Goal: Task Accomplishment & Management: Manage account settings

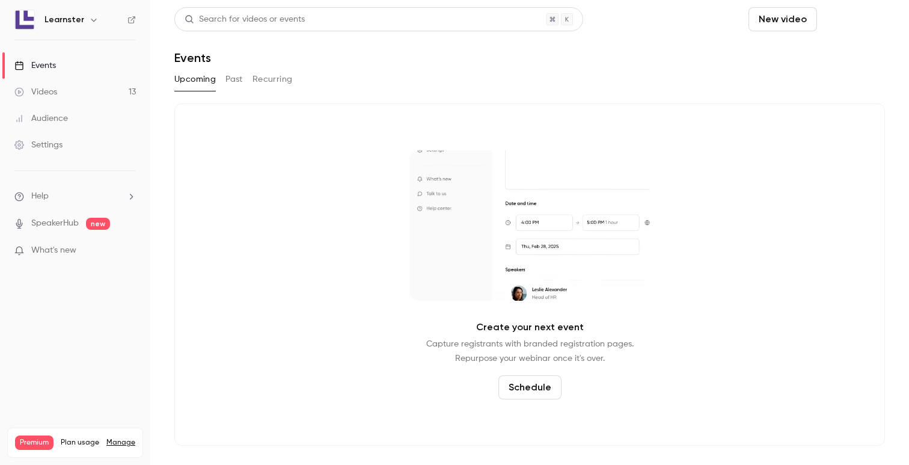
click at [841, 26] on button "Schedule" at bounding box center [853, 19] width 63 height 24
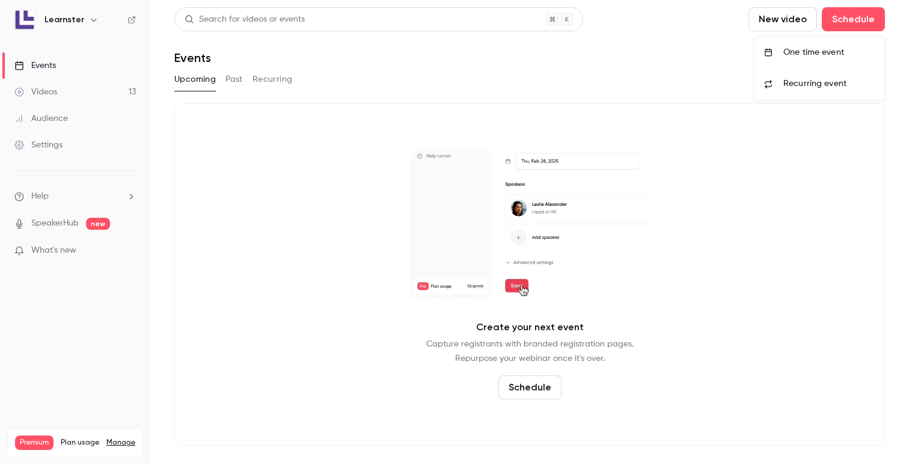
click at [817, 53] on div "One time event" at bounding box center [829, 52] width 91 height 12
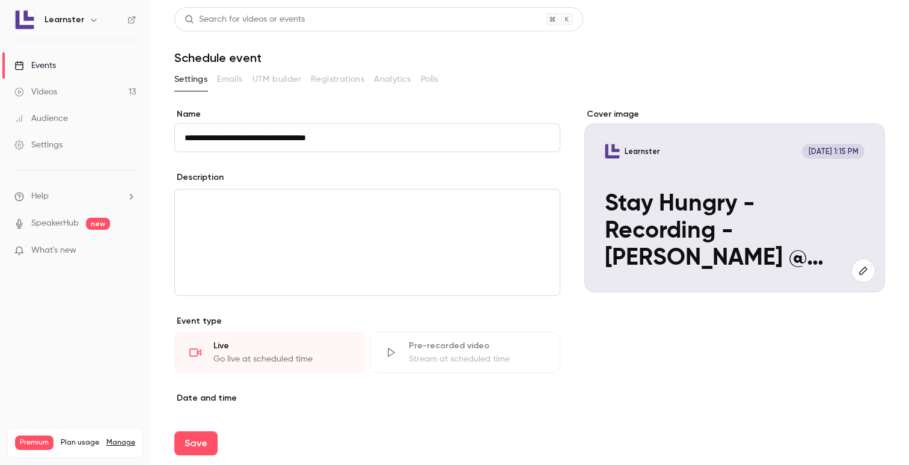
type input "**********"
click at [287, 217] on div "editor" at bounding box center [367, 242] width 385 height 106
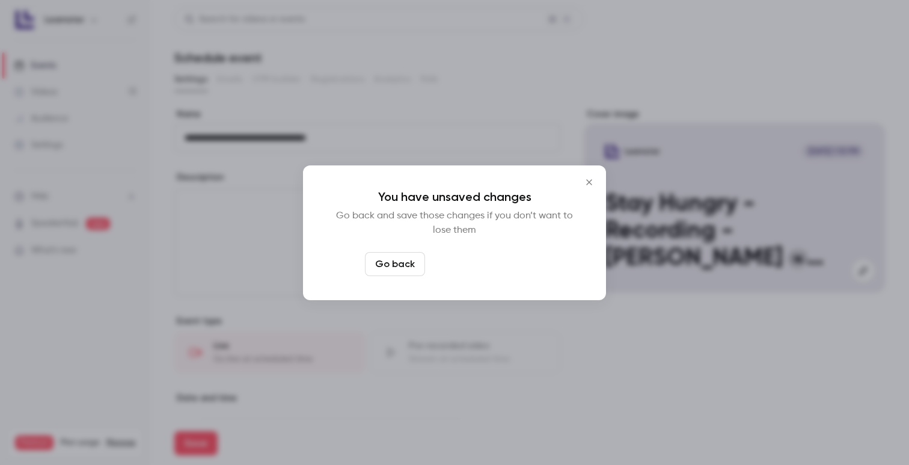
click at [462, 268] on button "Leave page anyway" at bounding box center [487, 264] width 114 height 24
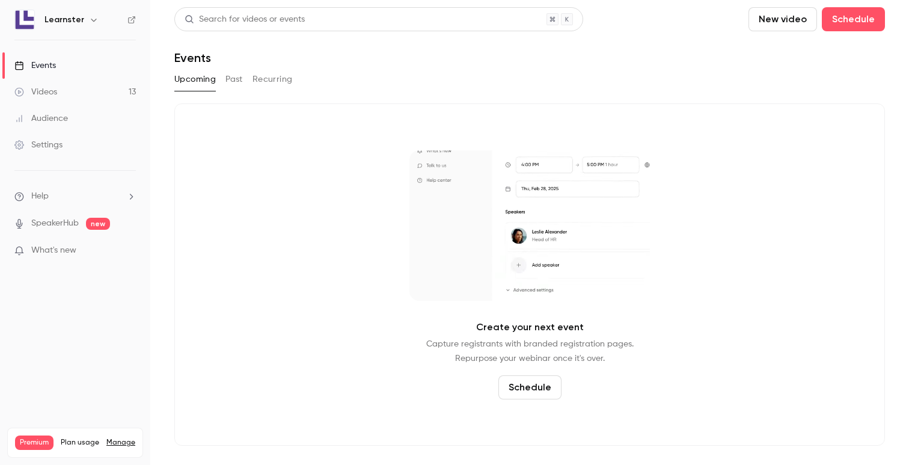
click at [783, 22] on button "New video" at bounding box center [783, 19] width 69 height 24
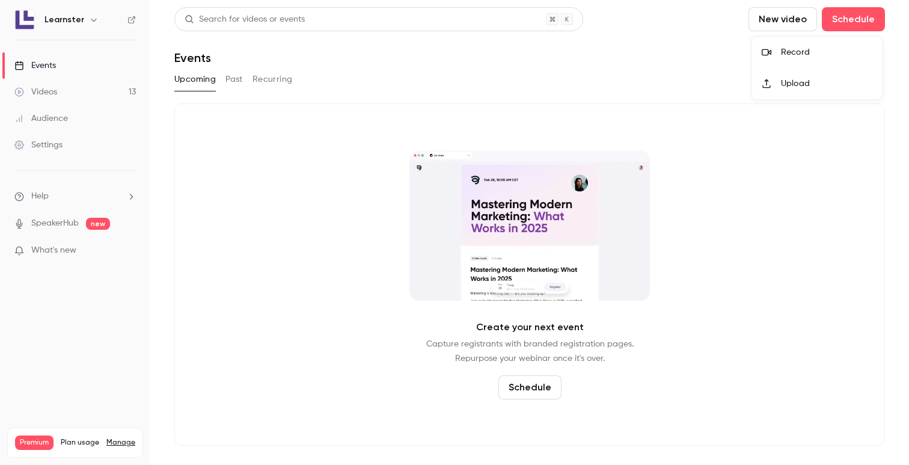
click at [798, 53] on div "Record" at bounding box center [826, 52] width 91 height 12
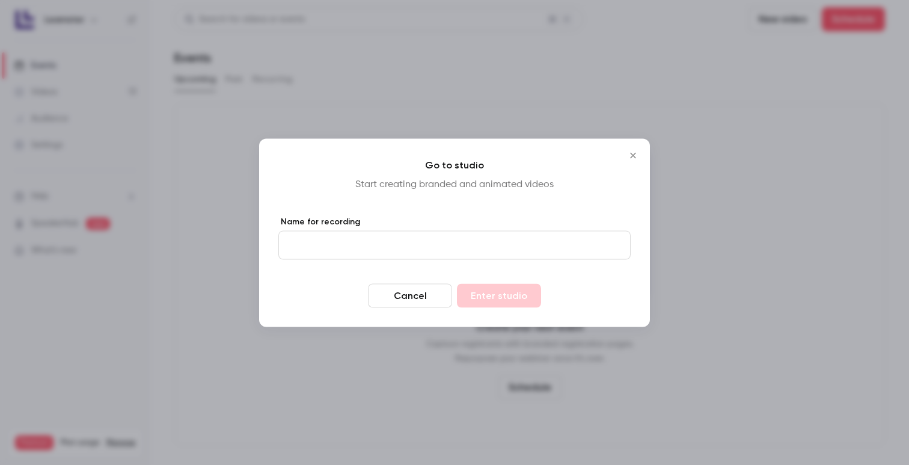
click at [435, 294] on button "Cancel" at bounding box center [410, 295] width 84 height 24
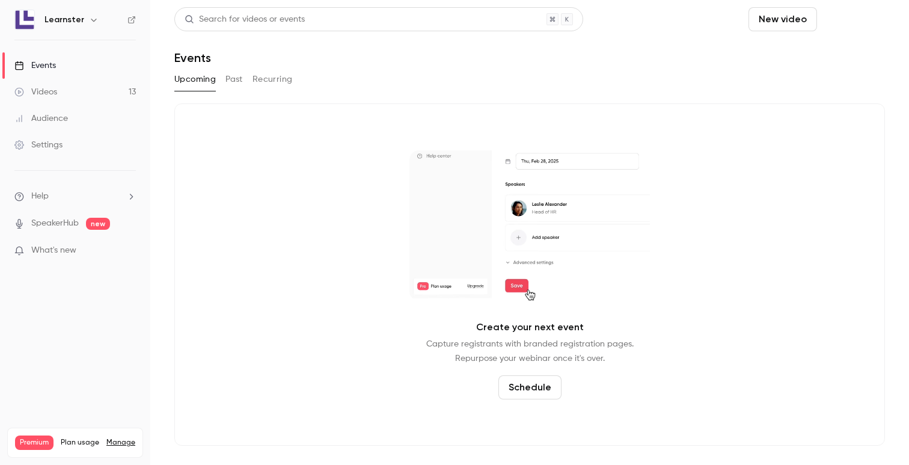
click at [863, 19] on button "Schedule" at bounding box center [853, 19] width 63 height 24
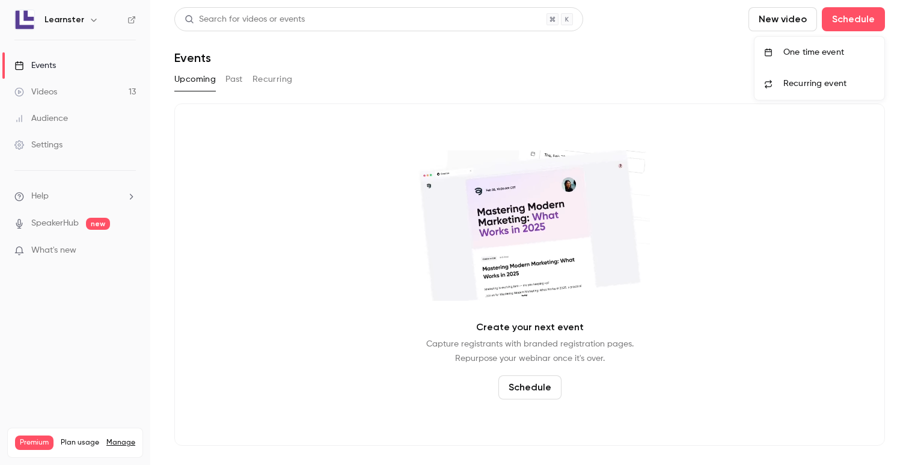
click at [825, 63] on li "One time event" at bounding box center [820, 52] width 130 height 31
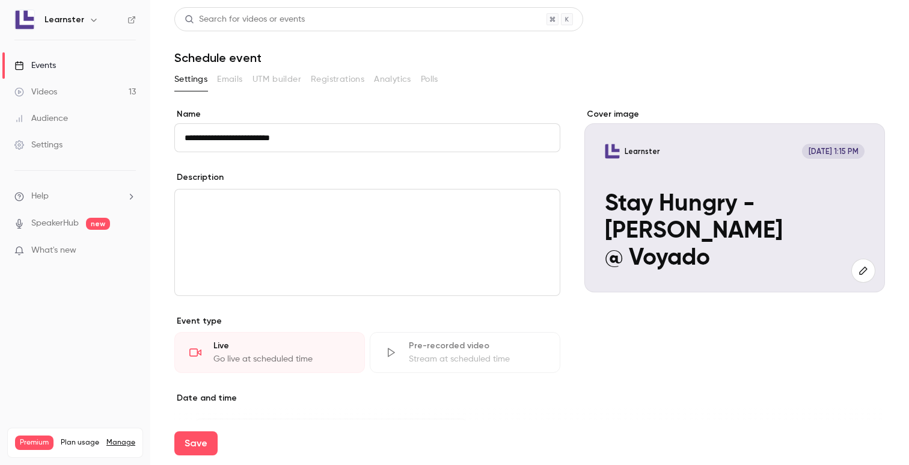
type input "**********"
click at [320, 201] on p "editor" at bounding box center [368, 204] width 366 height 14
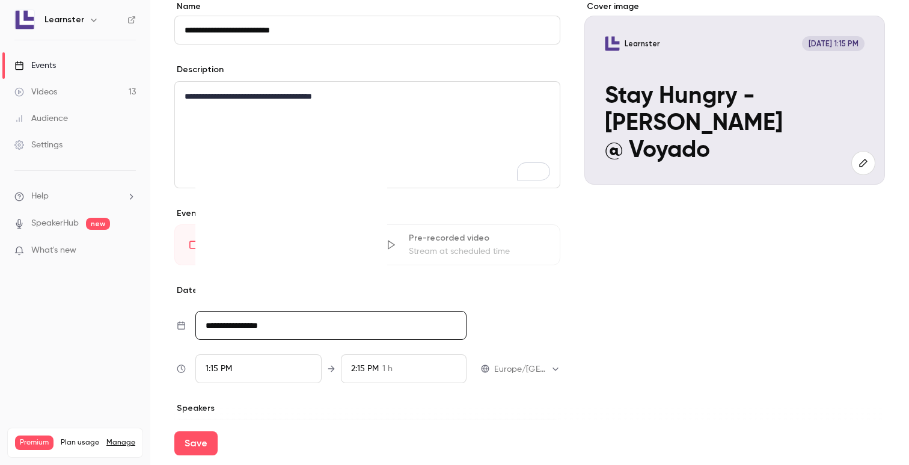
click at [265, 330] on input "**********" at bounding box center [330, 325] width 271 height 29
click at [266, 268] on div "27" at bounding box center [269, 271] width 19 height 18
type input "**********"
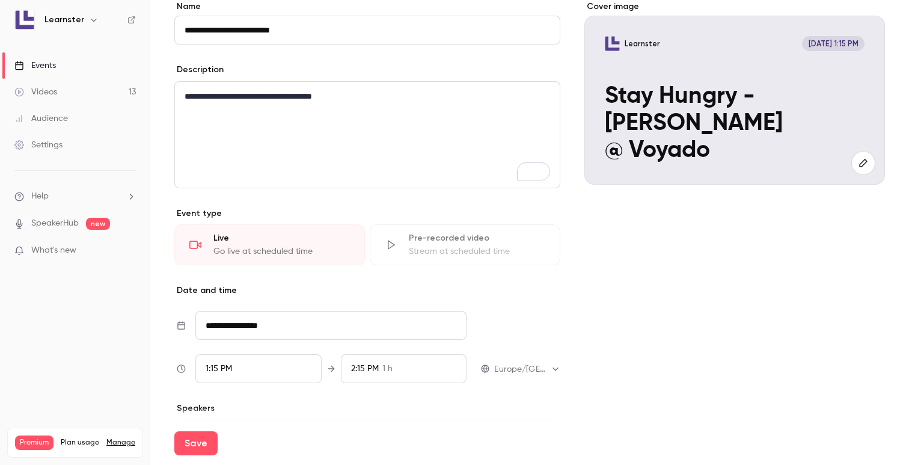
click at [240, 365] on div "1:15 PM" at bounding box center [258, 368] width 126 height 29
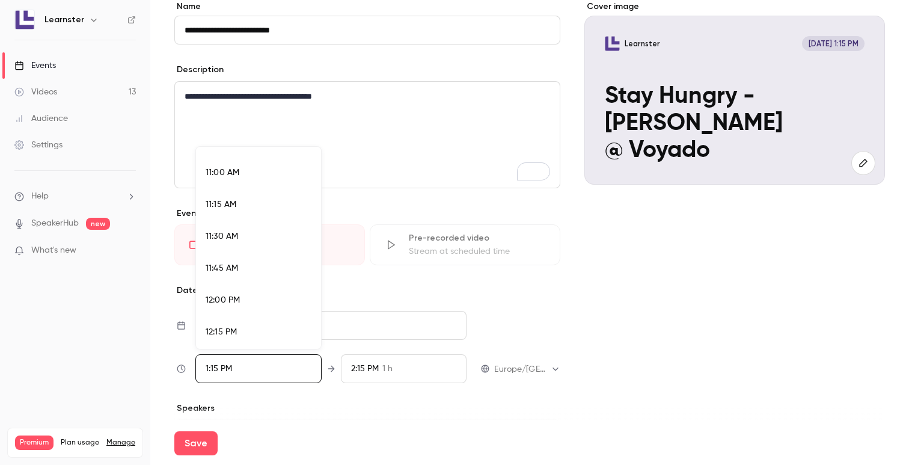
scroll to position [1391, 0]
click at [237, 205] on div "11:15 AM" at bounding box center [259, 206] width 106 height 13
click at [261, 234] on div "11:15 AM" at bounding box center [259, 239] width 106 height 13
click at [287, 233] on div "11:15 AM" at bounding box center [259, 239] width 106 height 13
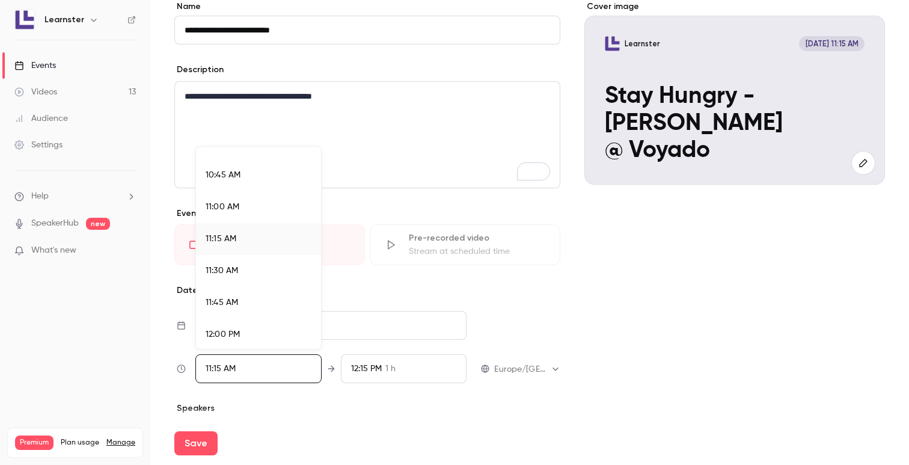
click at [633, 256] on div at bounding box center [454, 232] width 909 height 465
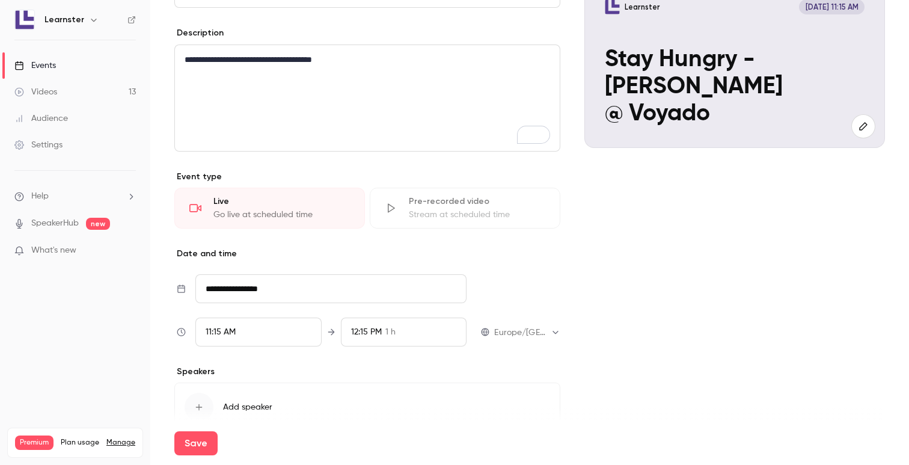
scroll to position [163, 0]
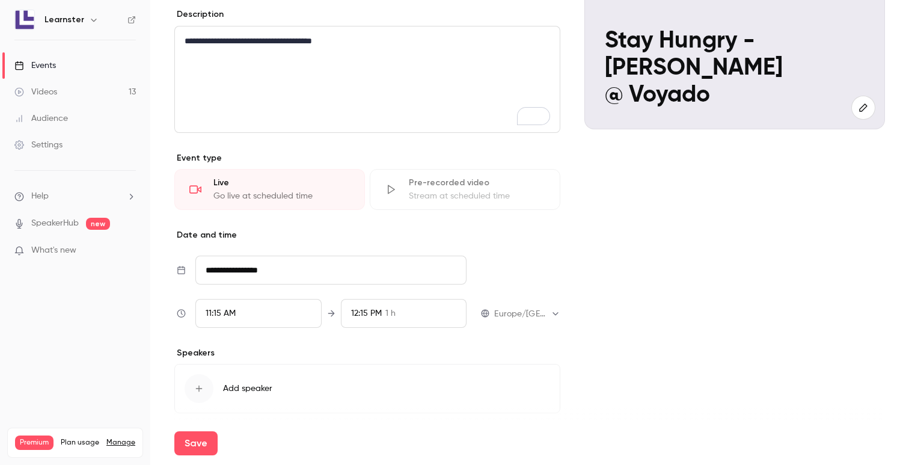
click at [402, 308] on div "12:15 PM 1 h" at bounding box center [404, 313] width 126 height 29
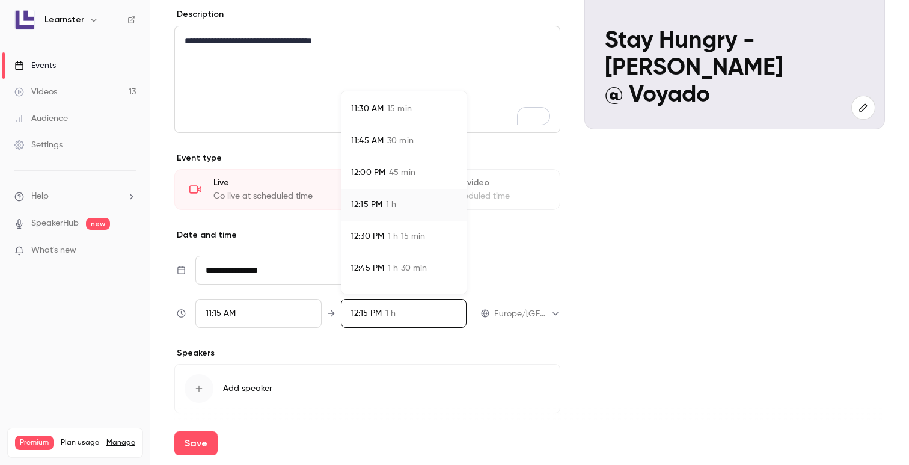
scroll to position [48, 0]
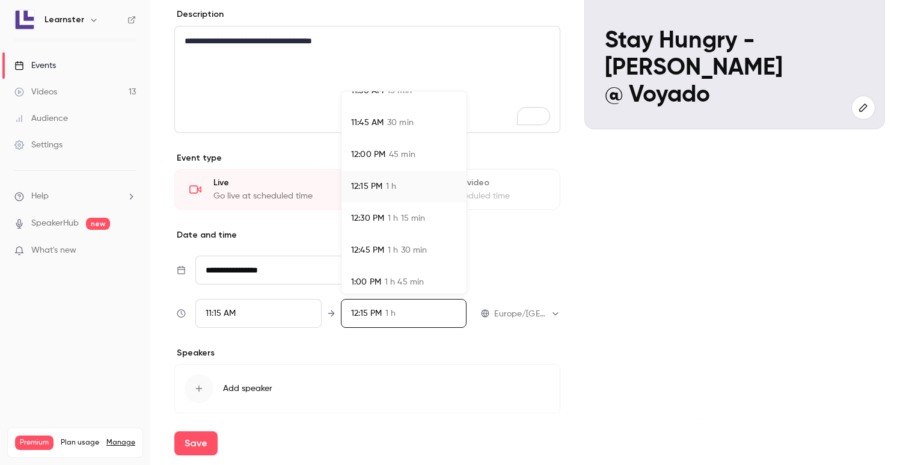
click at [398, 251] on span "1 h 30 min" at bounding box center [407, 250] width 39 height 13
click at [626, 357] on div at bounding box center [454, 232] width 909 height 465
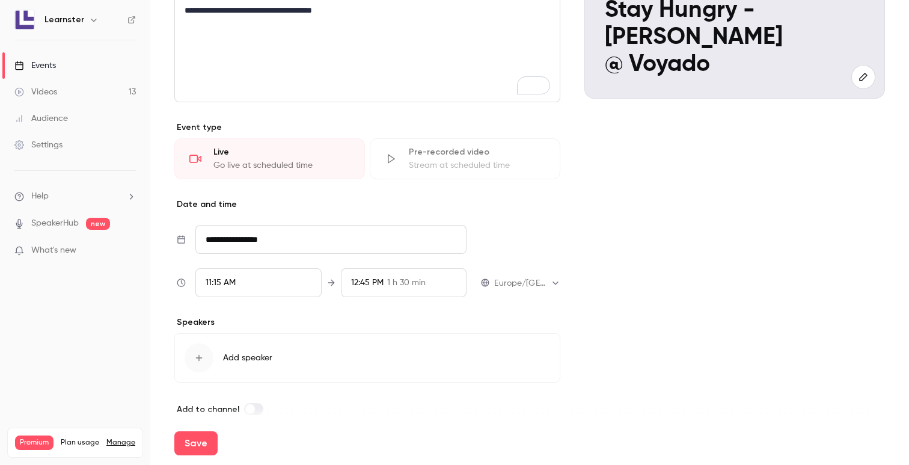
scroll to position [207, 0]
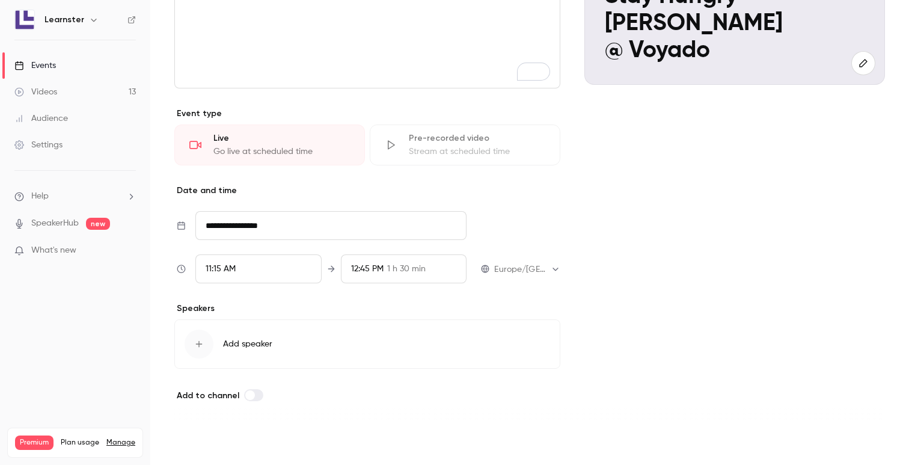
click at [200, 441] on button "Save" at bounding box center [195, 443] width 43 height 24
type input "**********"
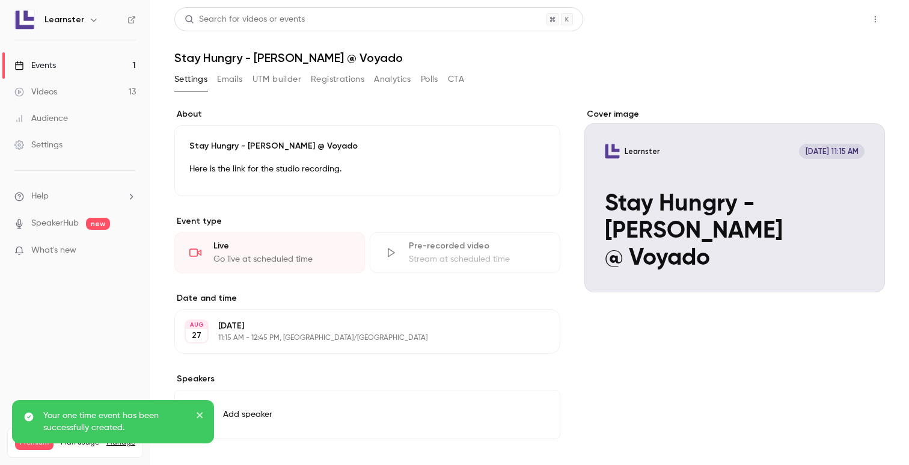
click at [835, 14] on button "Share" at bounding box center [833, 19] width 48 height 24
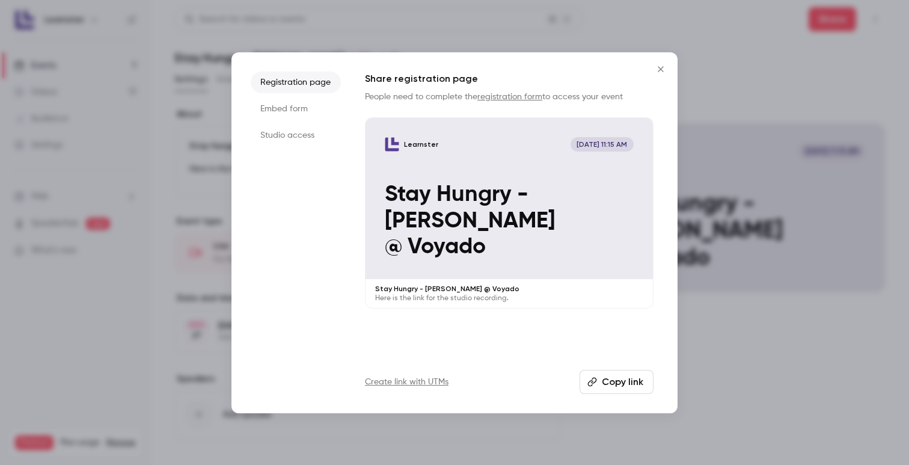
click at [315, 109] on li "Embed form" at bounding box center [296, 109] width 90 height 22
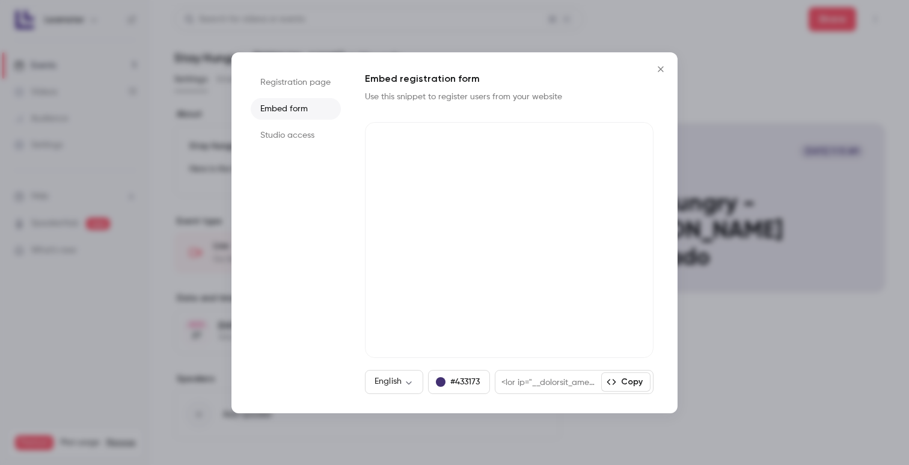
click at [309, 132] on li "Studio access" at bounding box center [296, 135] width 90 height 22
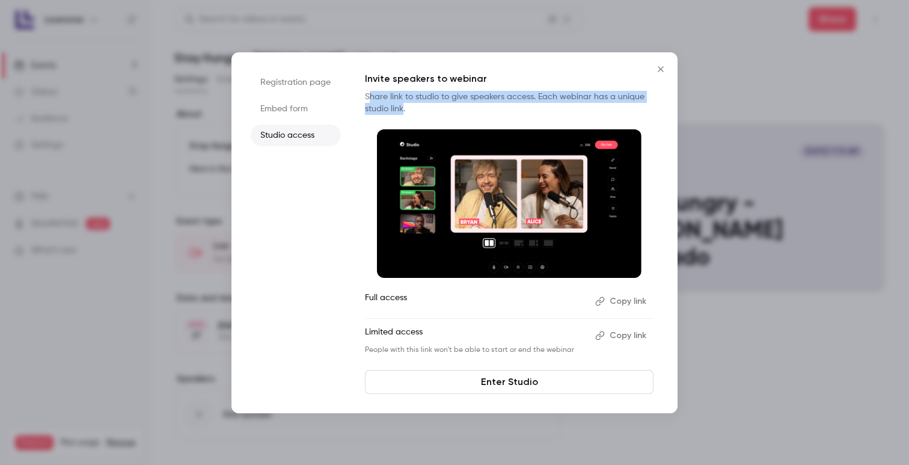
drag, startPoint x: 404, startPoint y: 109, endPoint x: 367, endPoint y: 99, distance: 37.3
click at [367, 99] on p "Share link to studio to give speakers access. Each webinar has a unique studio …" at bounding box center [509, 103] width 289 height 24
click at [494, 377] on link "Enter Studio" at bounding box center [509, 382] width 289 height 24
click at [315, 86] on li "Registration page" at bounding box center [296, 83] width 90 height 22
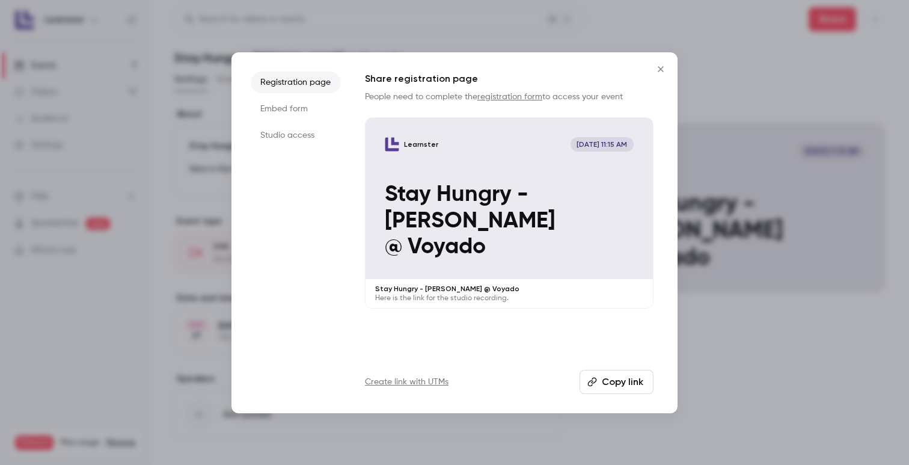
click at [301, 136] on li "Studio access" at bounding box center [296, 135] width 90 height 22
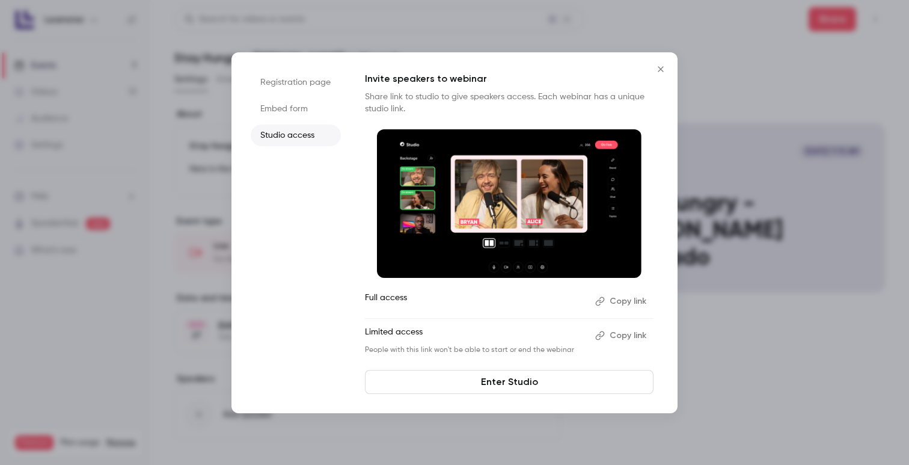
click at [638, 334] on button "Copy link" at bounding box center [622, 335] width 63 height 19
click at [661, 73] on icon "Close" at bounding box center [661, 69] width 14 height 10
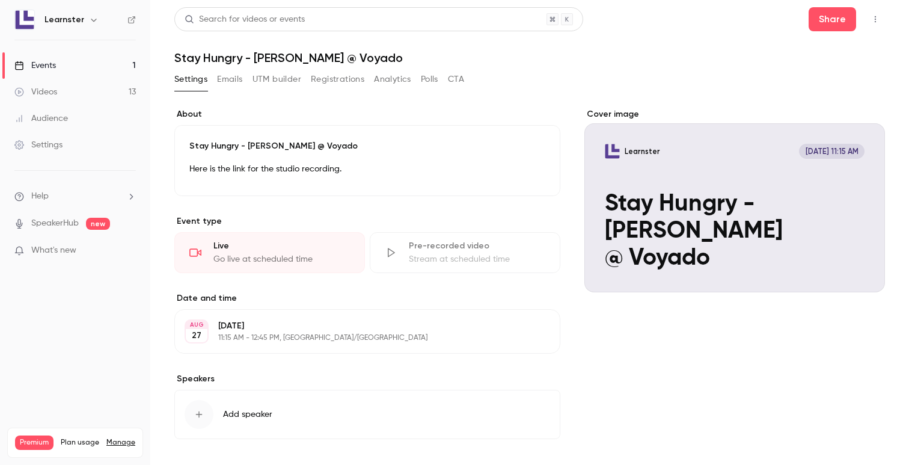
click at [46, 69] on div "Events" at bounding box center [34, 66] width 41 height 12
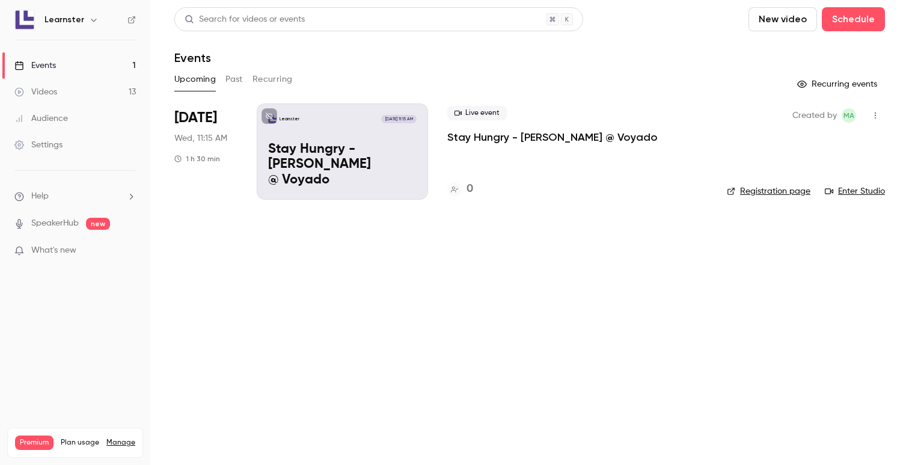
click at [413, 130] on div "Learnster [DATE] 11:15 AM Stay Hungry - [PERSON_NAME] @ Voyado" at bounding box center [342, 151] width 171 height 96
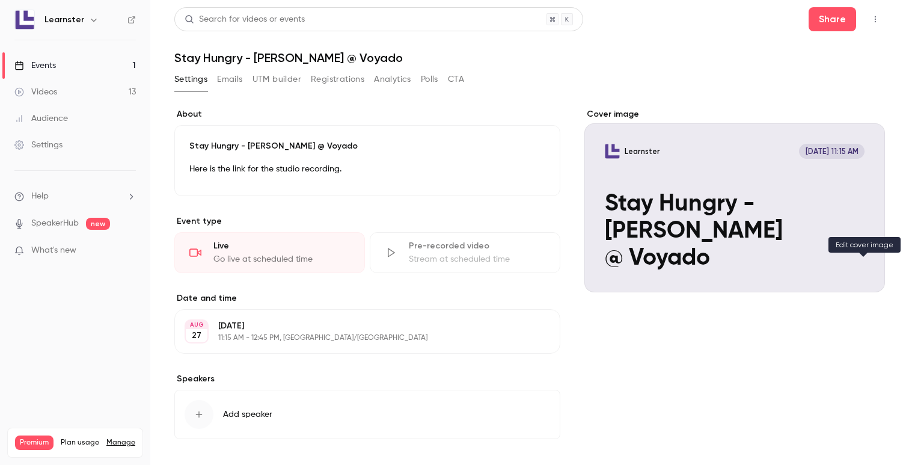
click at [862, 268] on icon "Cover image" at bounding box center [863, 271] width 13 height 10
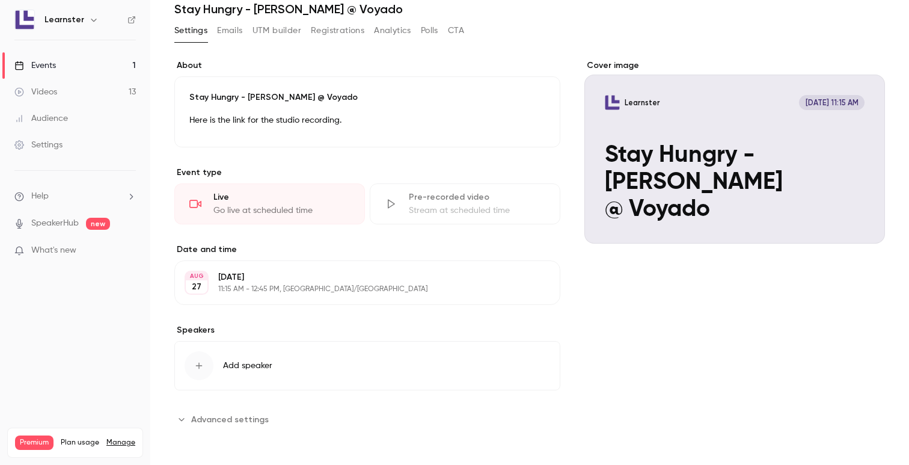
scroll to position [40, 0]
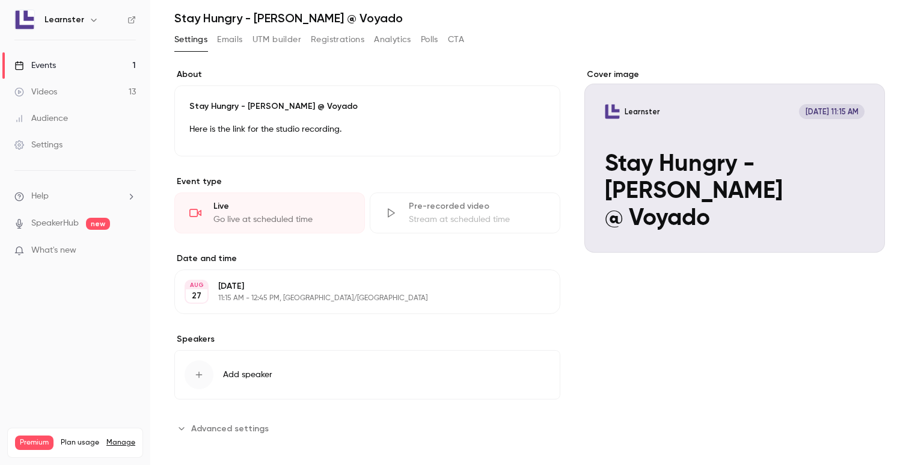
click at [362, 294] on p "11:15 AM - 12:45 PM, [GEOGRAPHIC_DATA]/[GEOGRAPHIC_DATA]" at bounding box center [357, 299] width 278 height 10
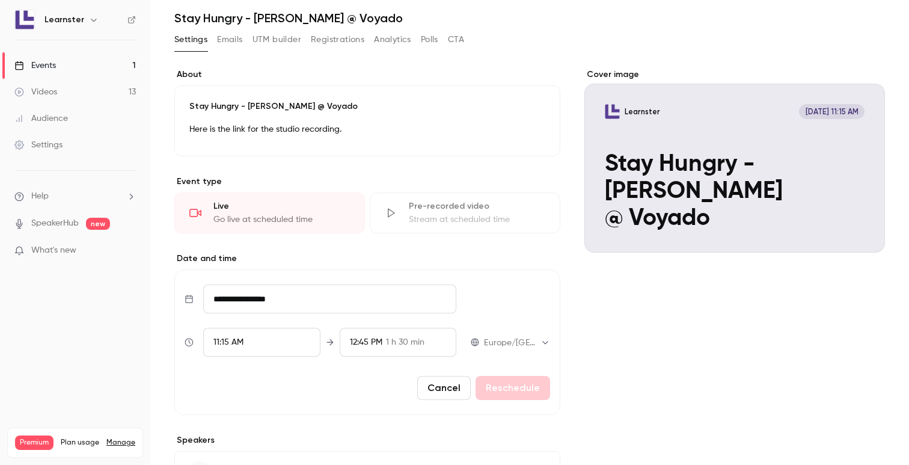
click at [271, 340] on div "11:15 AM" at bounding box center [261, 342] width 117 height 29
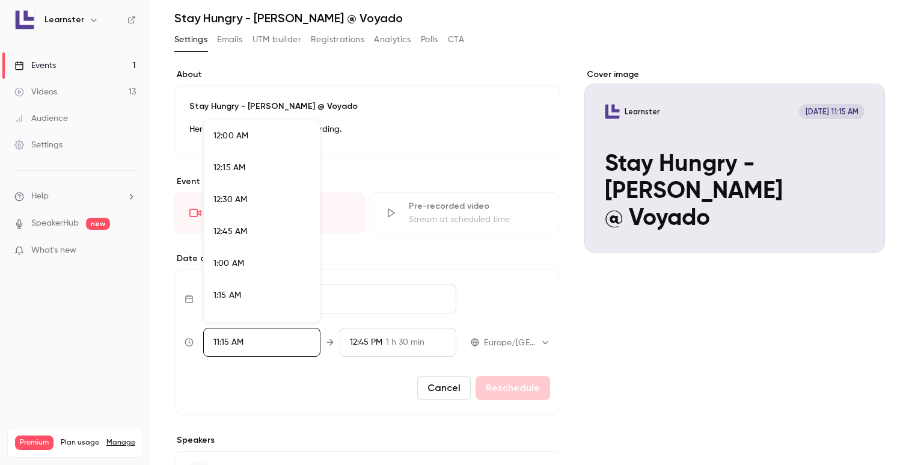
scroll to position [1349, 0]
click at [253, 250] on div "11:30 AM" at bounding box center [262, 253] width 97 height 13
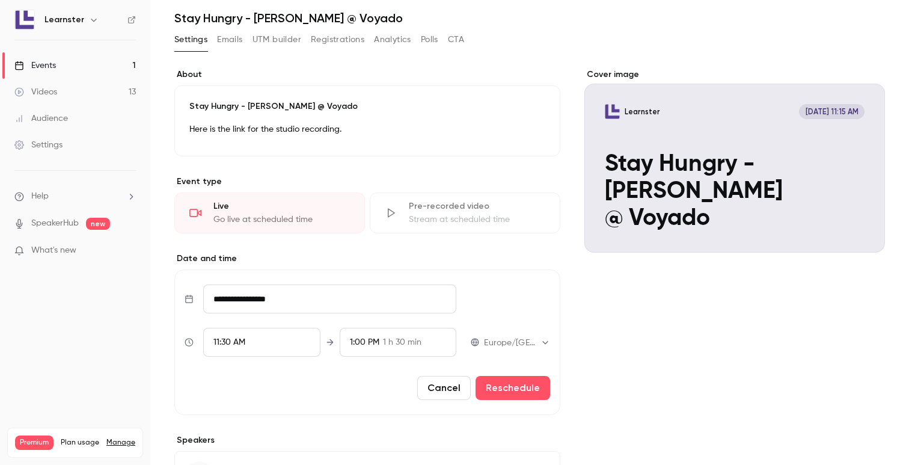
click at [724, 41] on div "Settings Emails UTM builder Registrations Analytics Polls CTA" at bounding box center [529, 42] width 711 height 24
